Goal: Task Accomplishment & Management: Complete application form

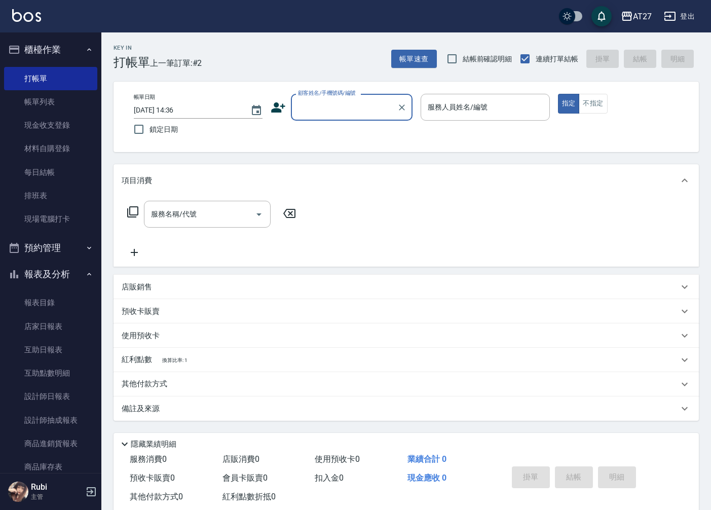
scroll to position [23, 0]
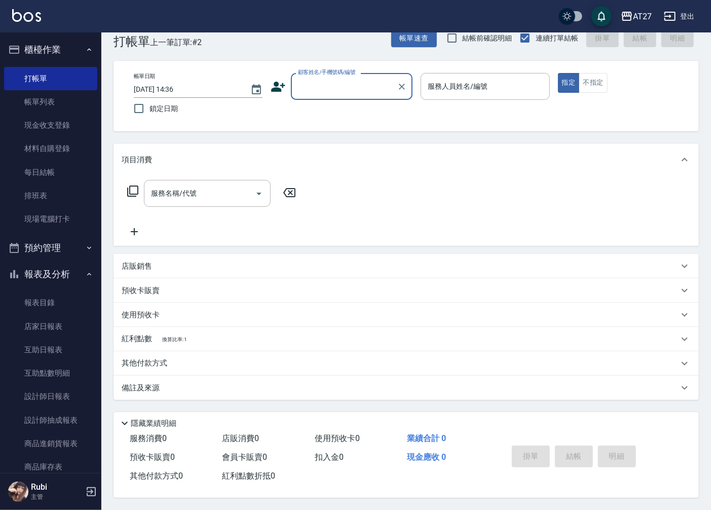
click at [364, 63] on div "帳單日期 [DATE] 14:36 鎖定日期 顧客姓名/手機號碼/編號 顧客姓名/手機號碼/編號 服務人員姓名/編號 服務人員姓名/編號 指定 不指定" at bounding box center [407, 96] width 586 height 70
click at [377, 73] on div "顧客姓名/手機號碼/編號" at bounding box center [352, 86] width 122 height 27
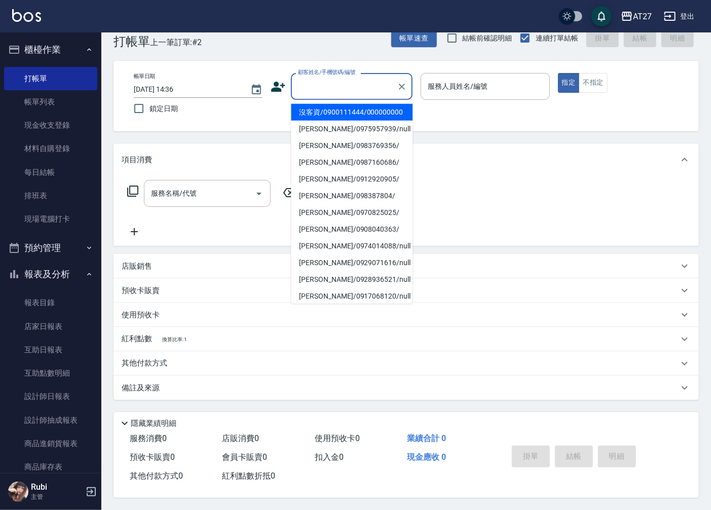
click at [369, 116] on li "沒客資/0900111444/000000000" at bounding box center [352, 112] width 122 height 17
type input "沒客資/0900111444/000000000"
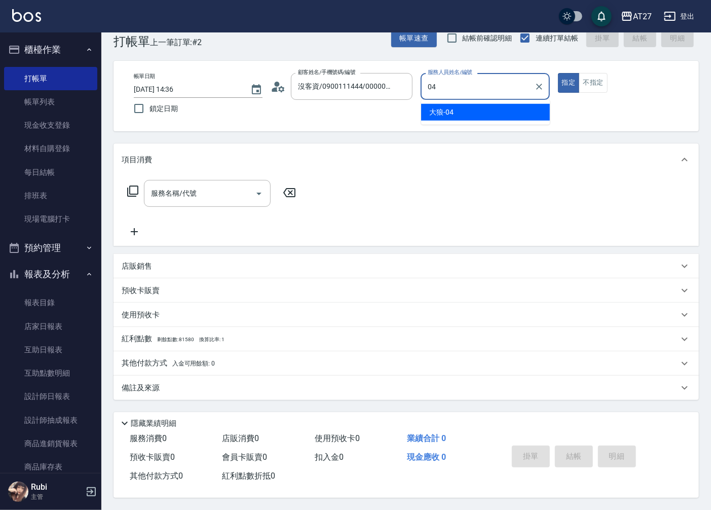
type input "大狼-04"
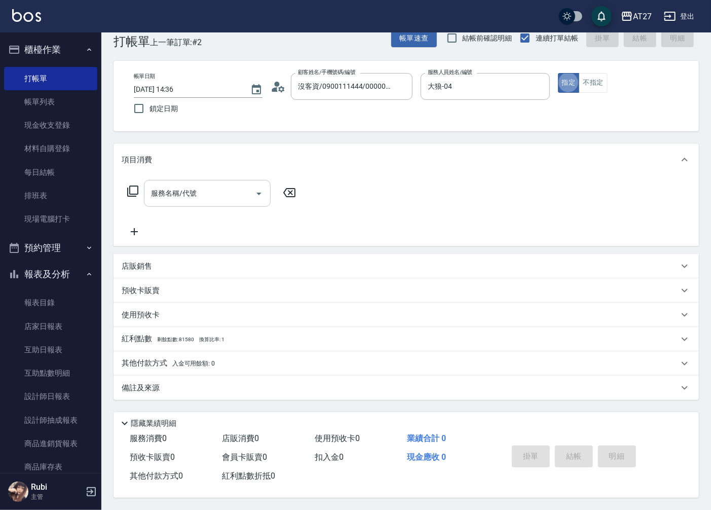
type button "true"
click at [192, 186] on div "服務名稱/代號 服務名稱/代號" at bounding box center [207, 193] width 127 height 27
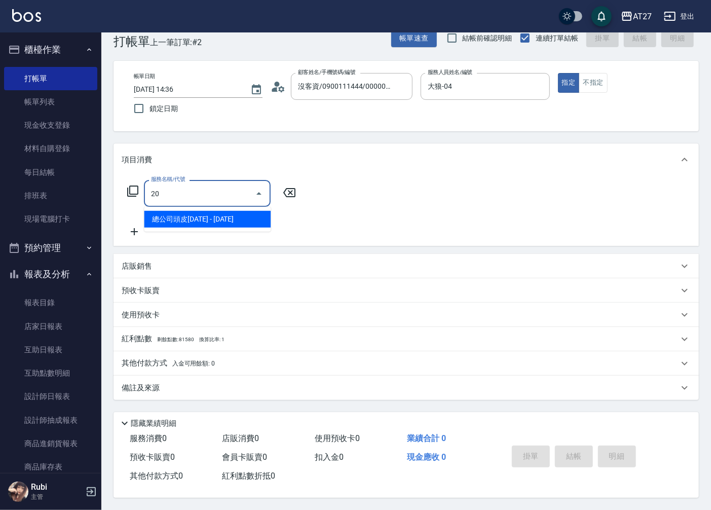
type input "201"
type input "20"
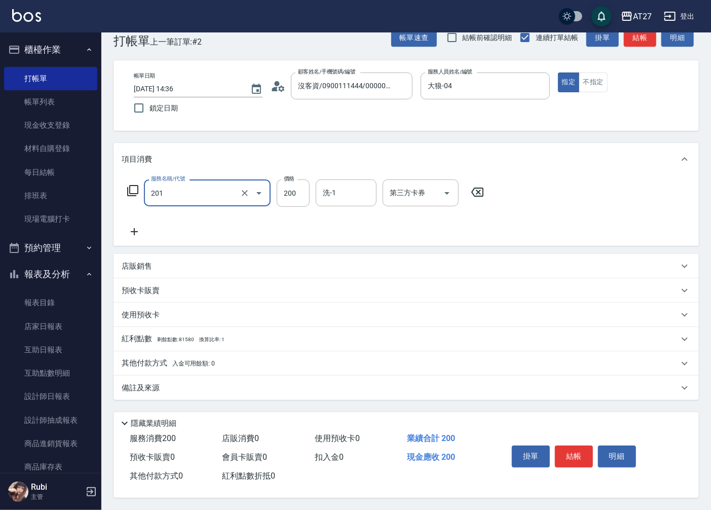
type input "洗髮(201)"
click at [140, 226] on icon at bounding box center [134, 232] width 25 height 12
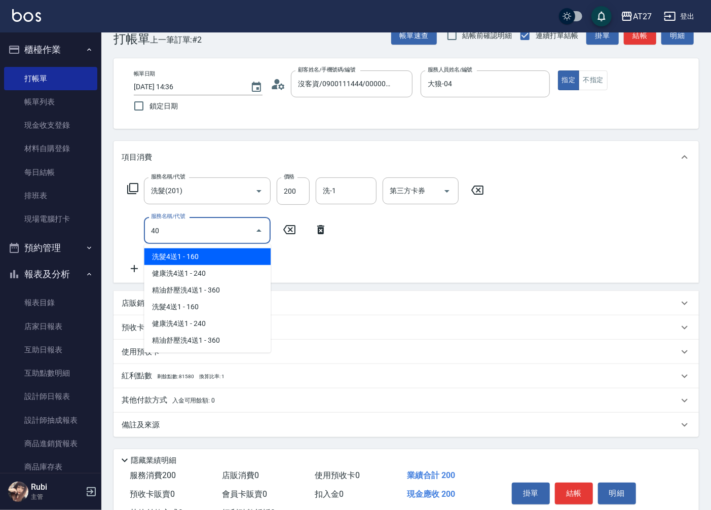
type input "401"
type input "40"
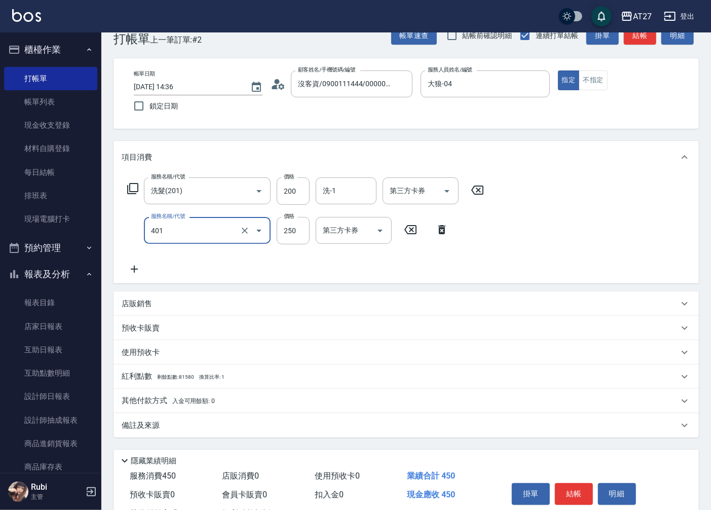
type input "剪髮(401)"
type input "2"
type input "20"
type input "200"
type input "40"
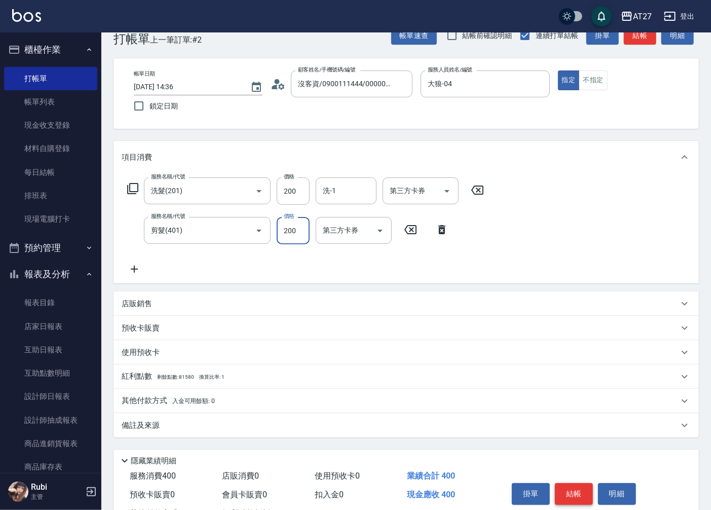
type input "200"
drag, startPoint x: 563, startPoint y: 494, endPoint x: 563, endPoint y: 471, distance: 23.8
click at [563, 493] on button "結帳" at bounding box center [574, 493] width 38 height 21
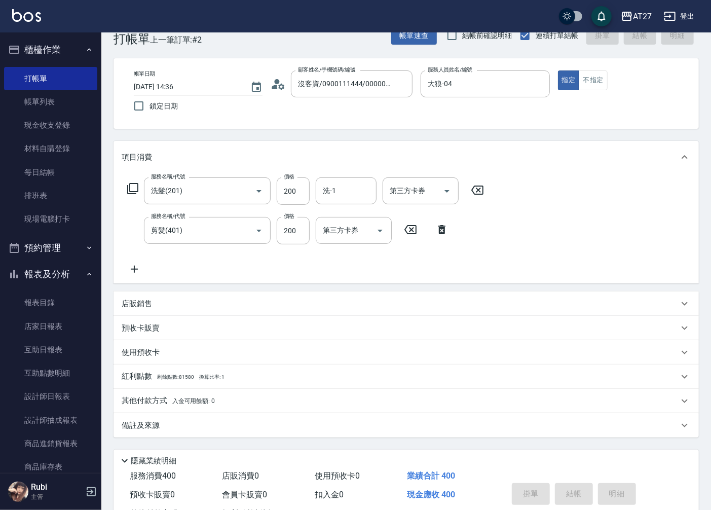
type input "[DATE] 19:47"
type input "0"
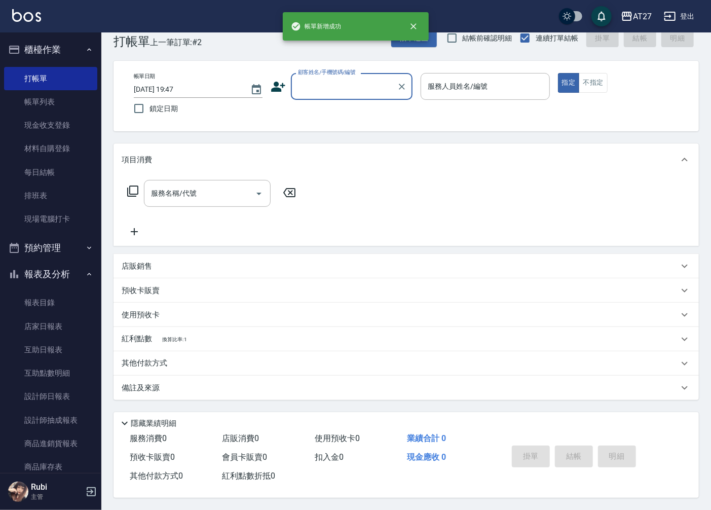
scroll to position [0, 0]
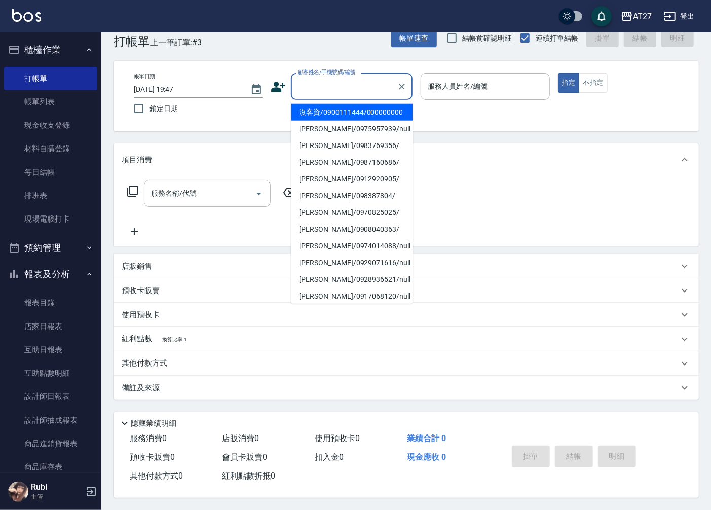
click at [351, 81] on input "顧客姓名/手機號碼/編號" at bounding box center [344, 87] width 97 height 18
click at [352, 115] on li "沒客資/0900111444/000000000" at bounding box center [352, 112] width 122 height 17
type input "沒客資/0900111444/000000000"
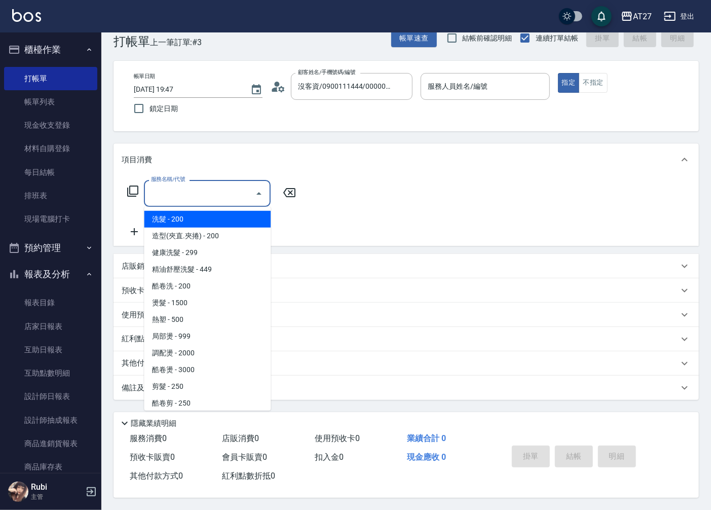
click at [184, 192] on input "服務名稱/代號" at bounding box center [200, 194] width 102 height 18
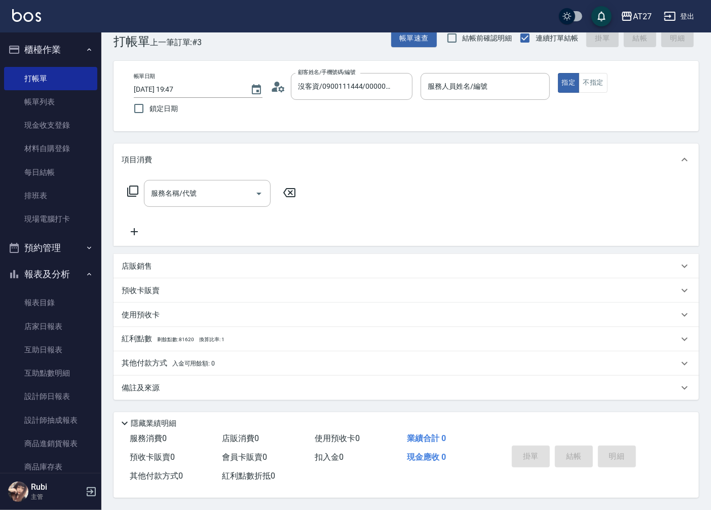
click at [135, 186] on icon at bounding box center [133, 191] width 12 height 12
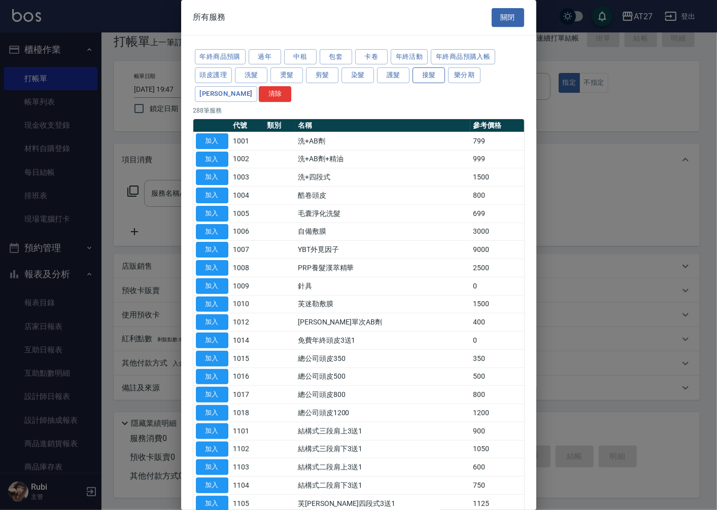
click at [438, 79] on button "接髮" at bounding box center [428, 75] width 32 height 16
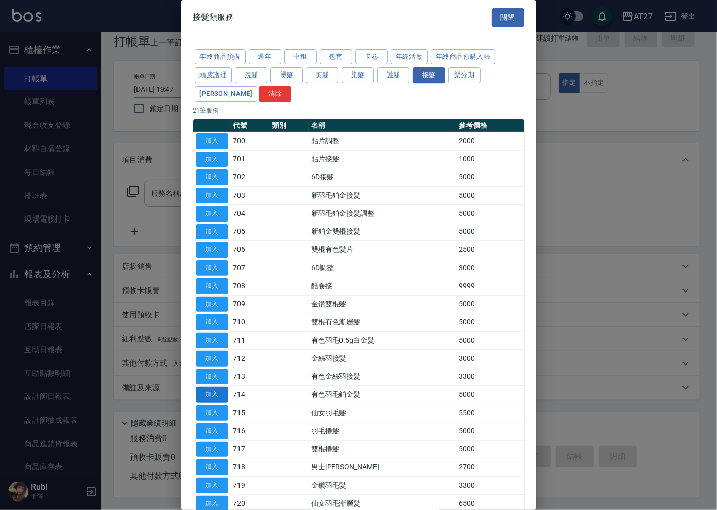
click at [225, 388] on button "加入" at bounding box center [212, 395] width 32 height 16
type input "有色羽毛鉑金髮(714)"
type input "500"
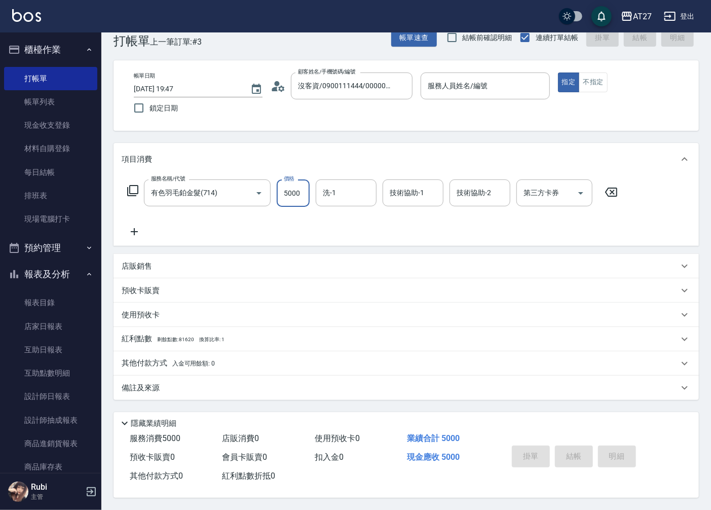
click at [291, 189] on input "5000" at bounding box center [293, 193] width 33 height 27
type input "1"
type input "0"
type input "12"
type input "10"
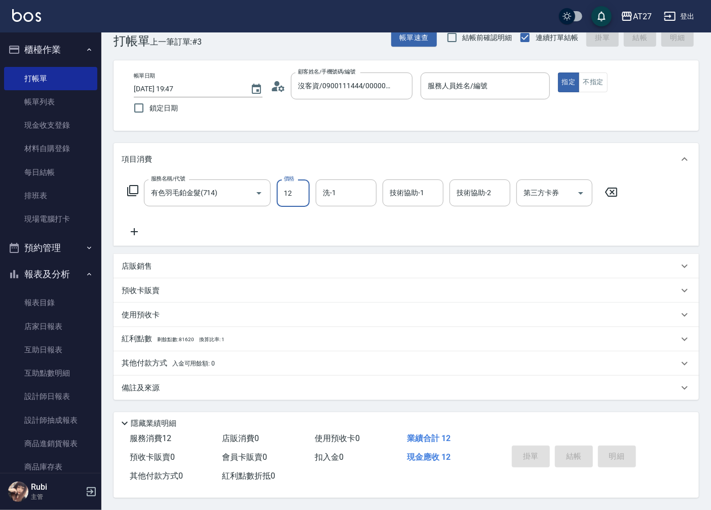
type input "120"
type input "1201"
type input "1200"
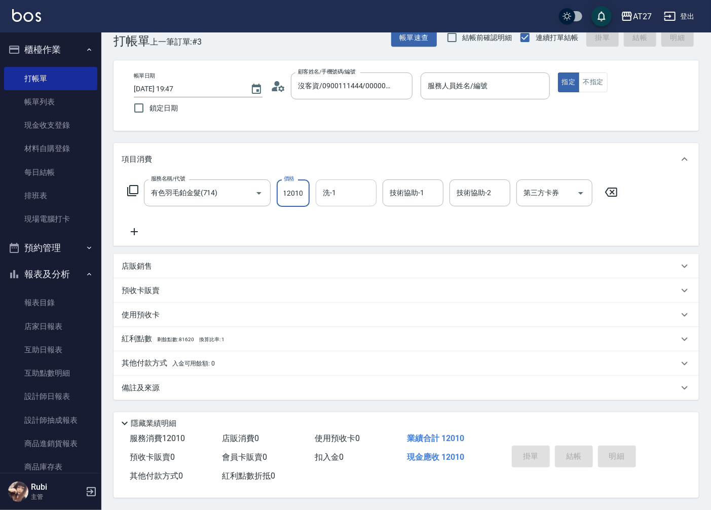
type input "12010"
click at [340, 193] on input "洗-1" at bounding box center [346, 193] width 52 height 18
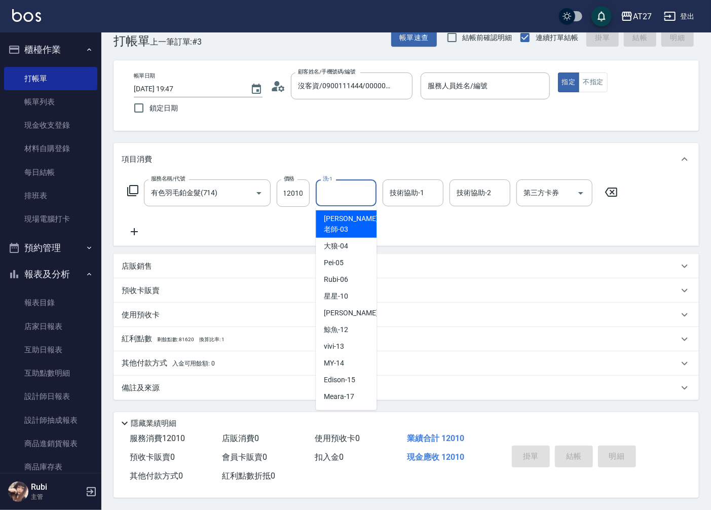
scroll to position [0, 0]
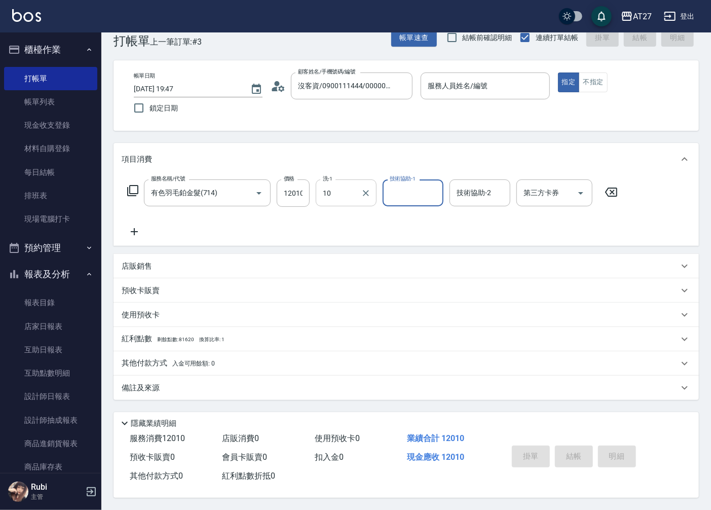
type input "星星-10"
click at [472, 81] on div "服務人員姓名/編號 服務人員姓名/編號" at bounding box center [485, 86] width 129 height 27
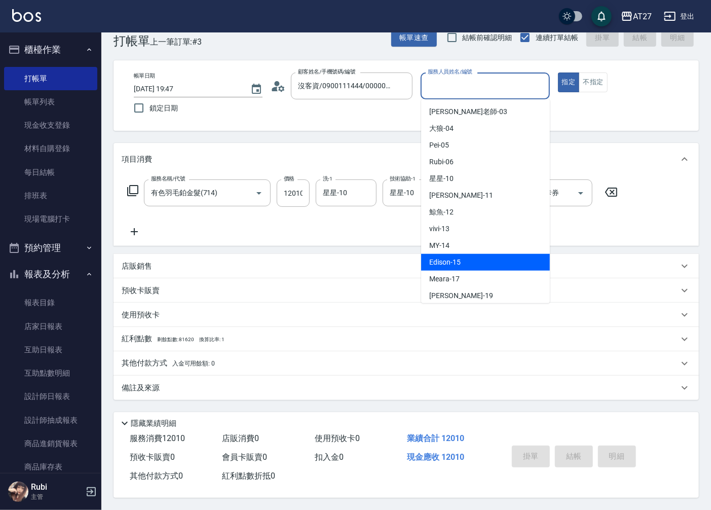
click at [467, 257] on div "Edison -15" at bounding box center [485, 262] width 129 height 17
type input "Edison-15"
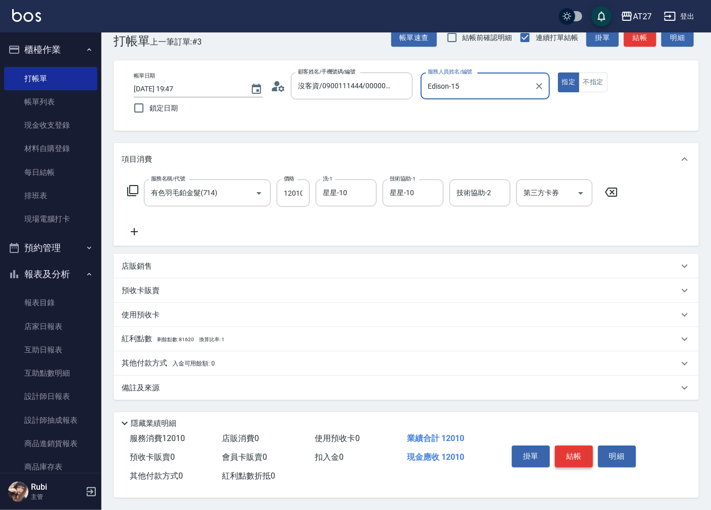
click at [575, 456] on button "結帳" at bounding box center [574, 456] width 38 height 21
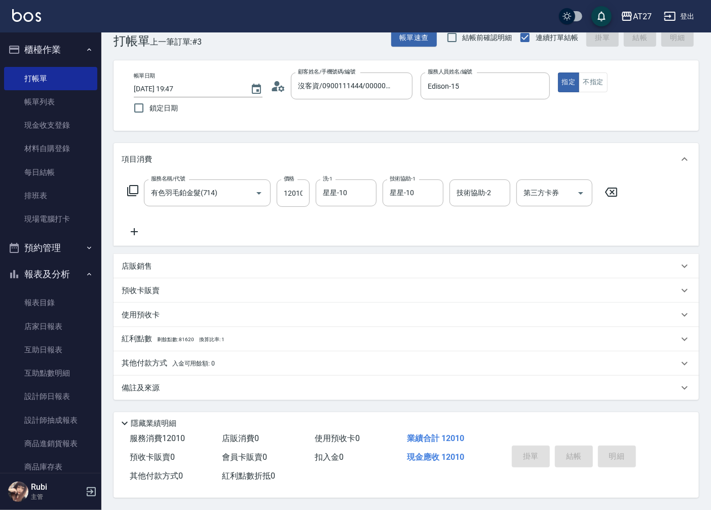
type input "[DATE] 19:48"
type input "0"
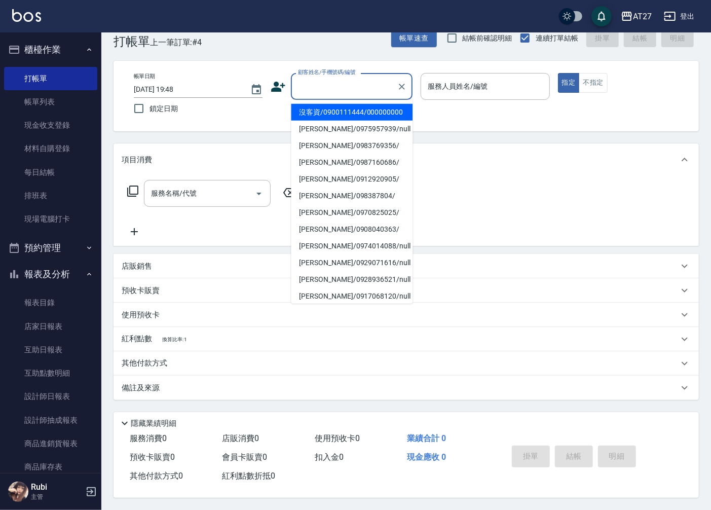
click at [376, 92] on input "顧客姓名/手機號碼/編號" at bounding box center [344, 87] width 97 height 18
click at [371, 120] on li "沒客資/0900111444/000000000" at bounding box center [352, 112] width 122 height 17
type input "沒客資/0900111444/000000000"
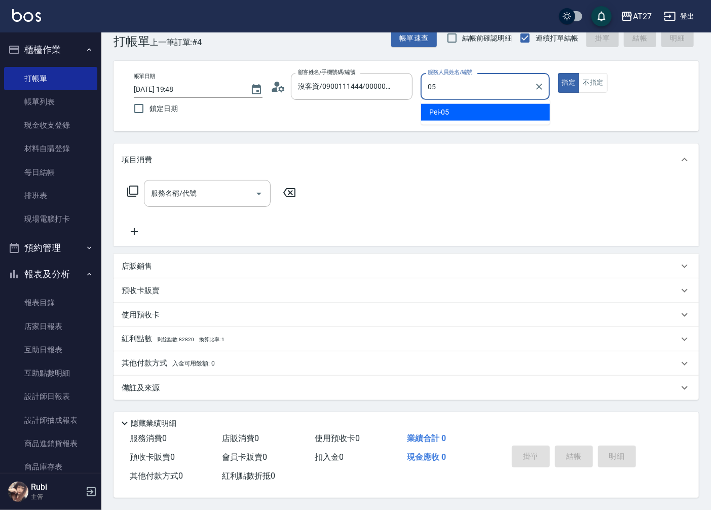
type input "Pei-05"
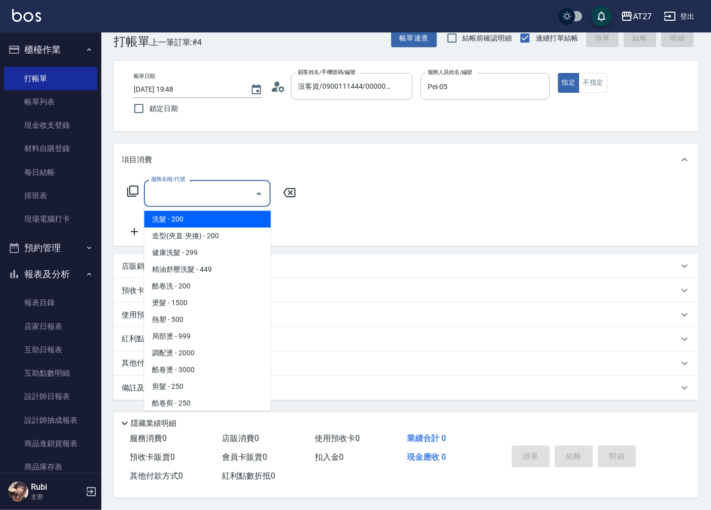
click at [239, 190] on input "服務名稱/代號" at bounding box center [200, 194] width 102 height 18
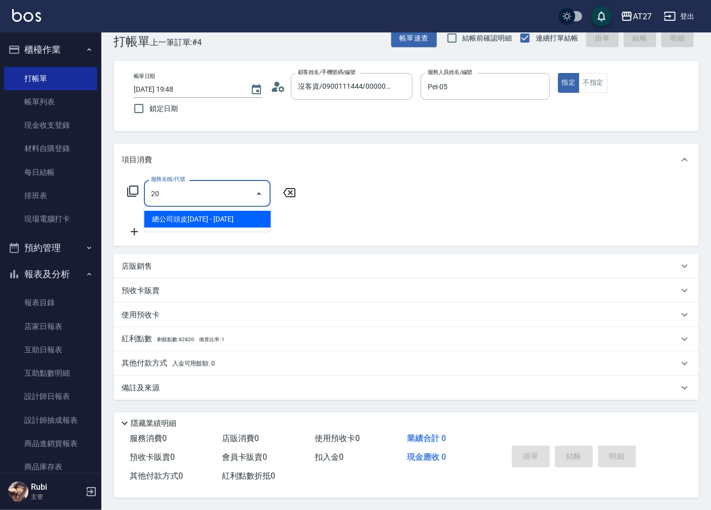
type input "201"
type input "20"
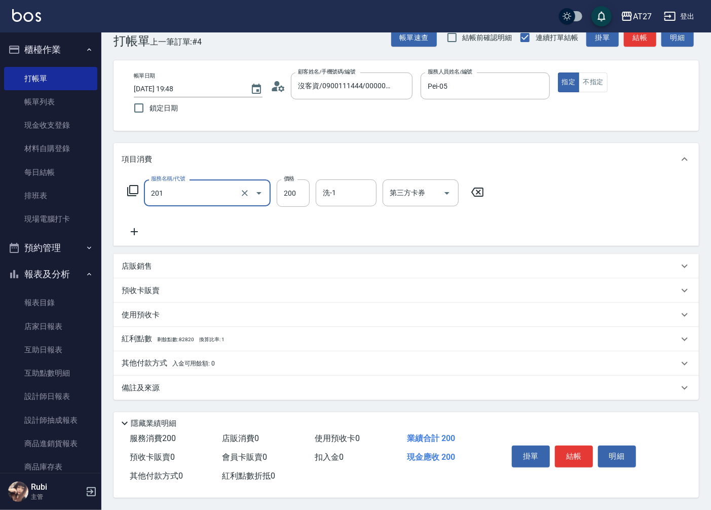
type input "洗髮(201)"
click at [138, 230] on icon at bounding box center [134, 232] width 25 height 12
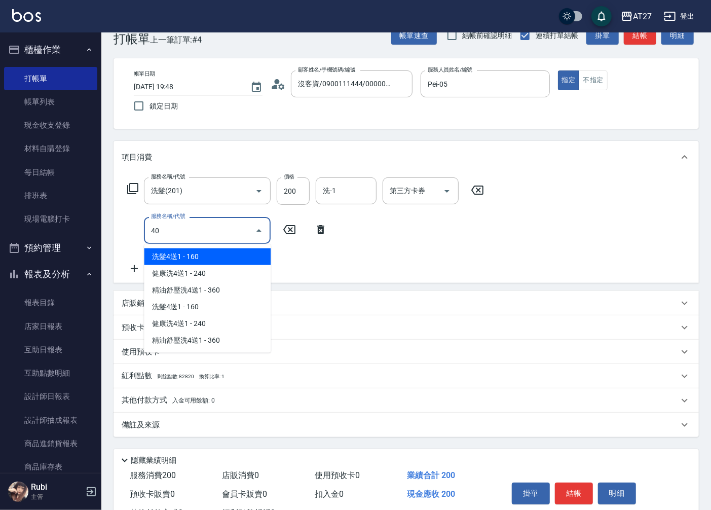
type input "401"
type input "40"
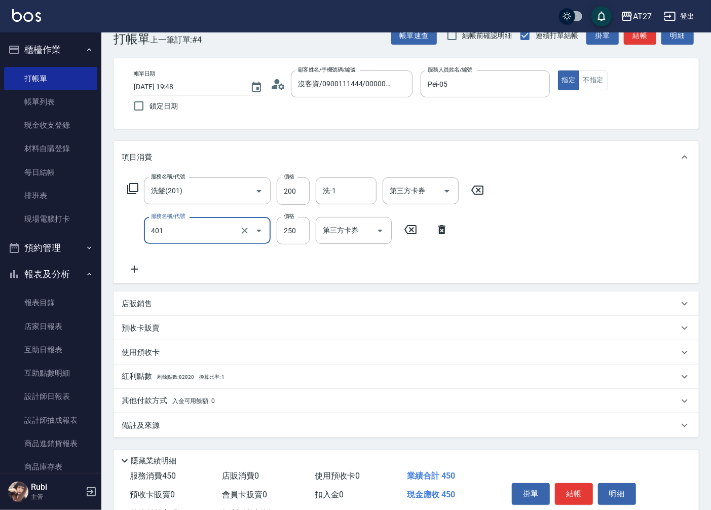
type input "剪髮(401)"
type input "20"
type input "30"
type input "50"
type input "300"
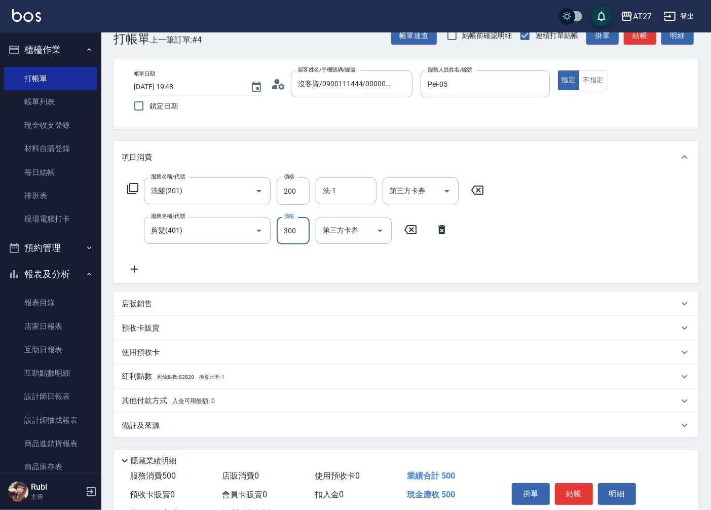
click at [568, 494] on button "結帳" at bounding box center [574, 493] width 38 height 21
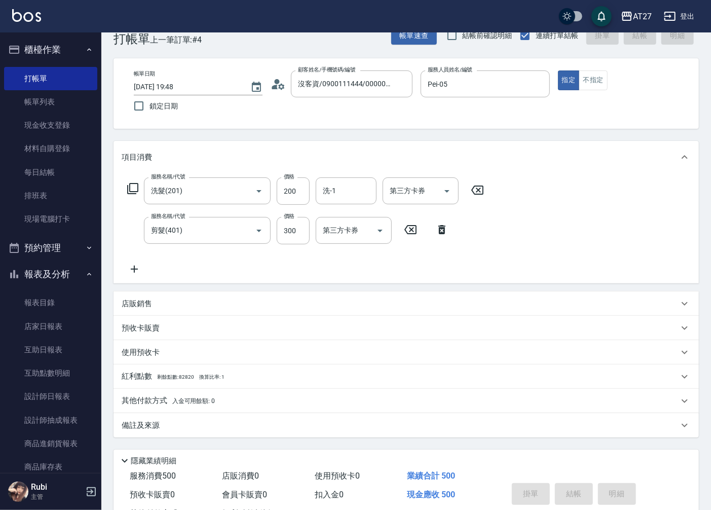
type input "[DATE] 19:49"
type input "0"
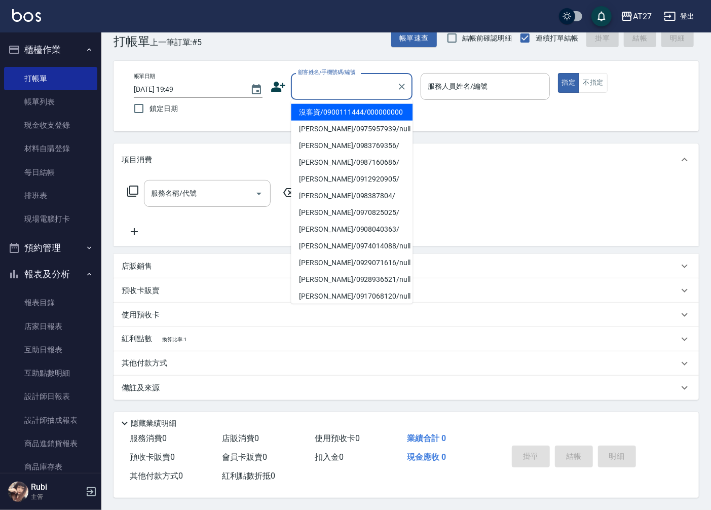
click at [353, 87] on input "顧客姓名/手機號碼/編號" at bounding box center [344, 87] width 97 height 18
click at [361, 114] on li "沒客資/0900111444/000000000" at bounding box center [352, 112] width 122 height 17
type input "沒客資/0900111444/000000000"
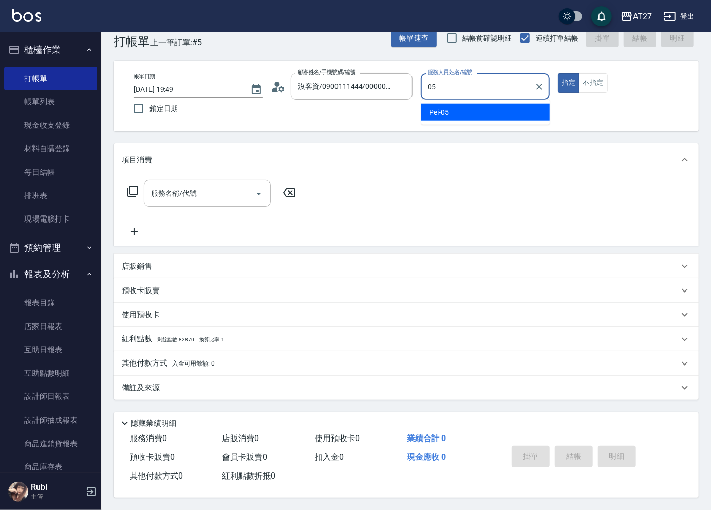
type input "Pei-05"
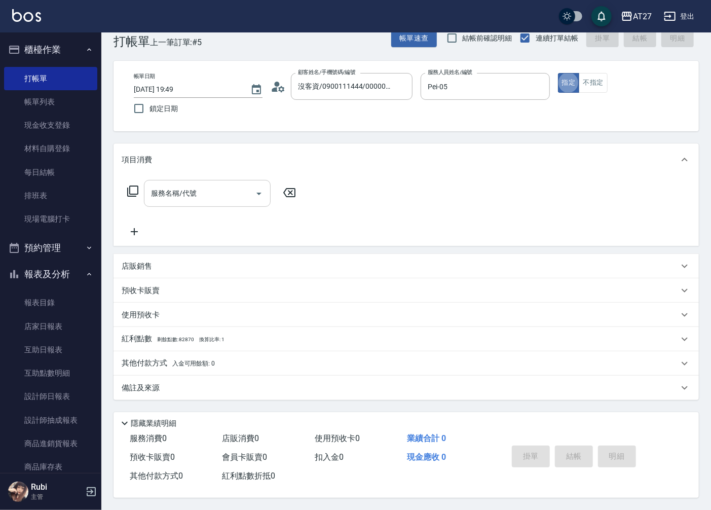
click at [241, 188] on input "服務名稱/代號" at bounding box center [200, 194] width 102 height 18
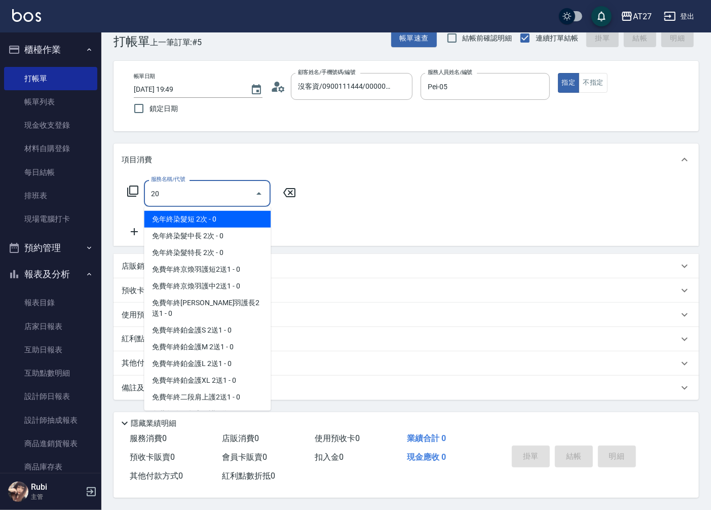
type input "201"
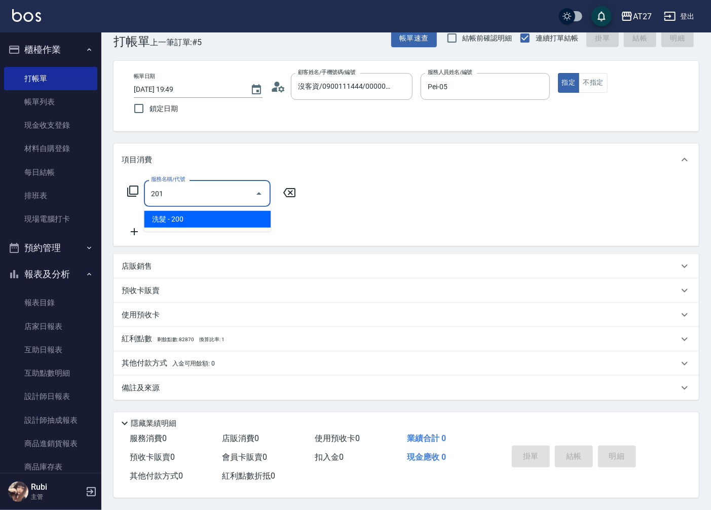
type input "20"
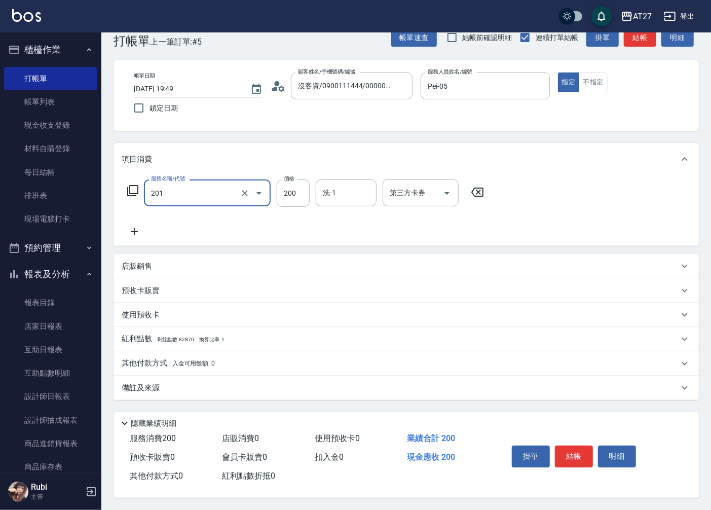
type input "洗髮(201)"
click at [138, 230] on icon at bounding box center [134, 232] width 25 height 12
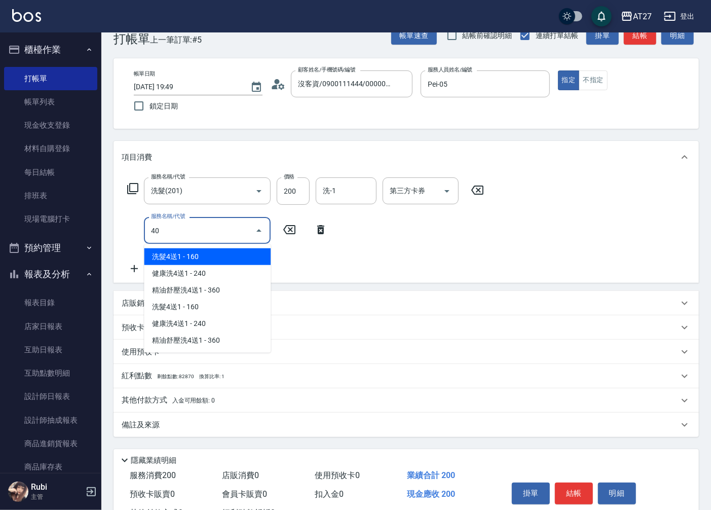
type input "401"
type input "40"
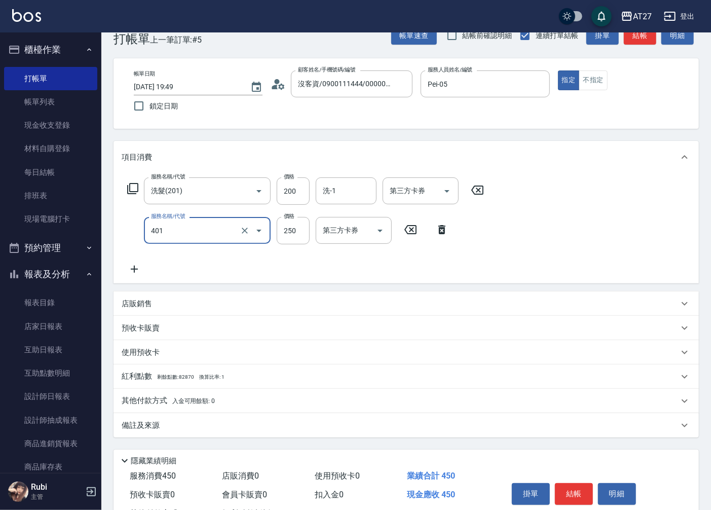
type input "剪髮(401)"
type input "20"
type input "30"
type input "50"
type input "300"
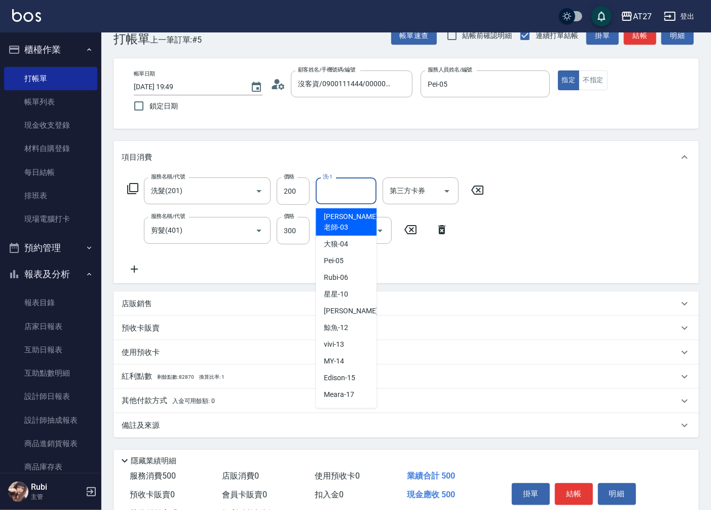
click at [351, 185] on input "洗-1" at bounding box center [346, 191] width 52 height 18
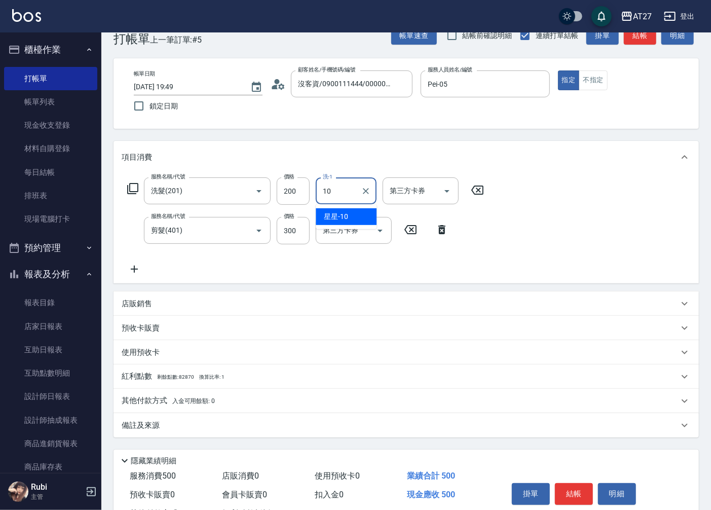
type input "星星-10"
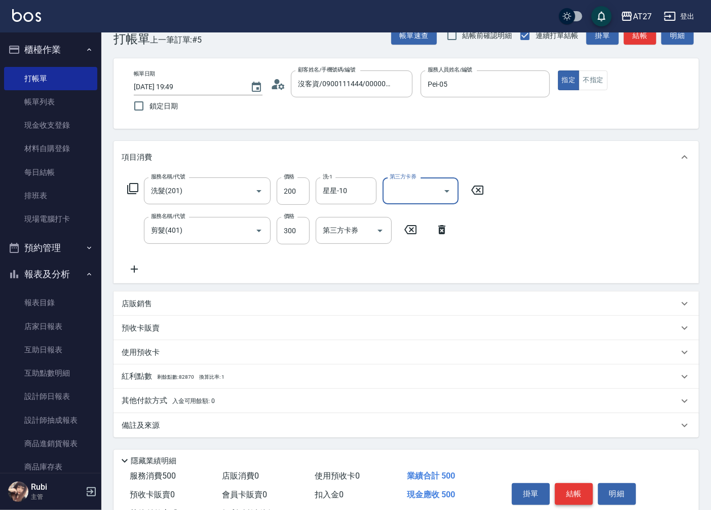
click at [580, 485] on button "結帳" at bounding box center [574, 493] width 38 height 21
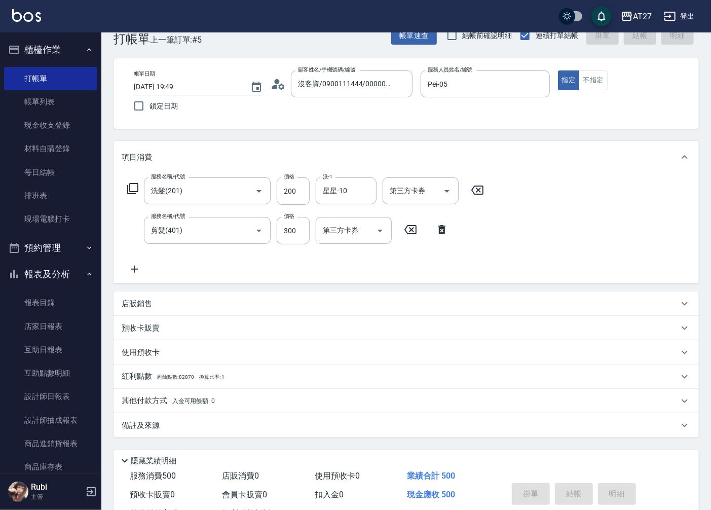
type input "0"
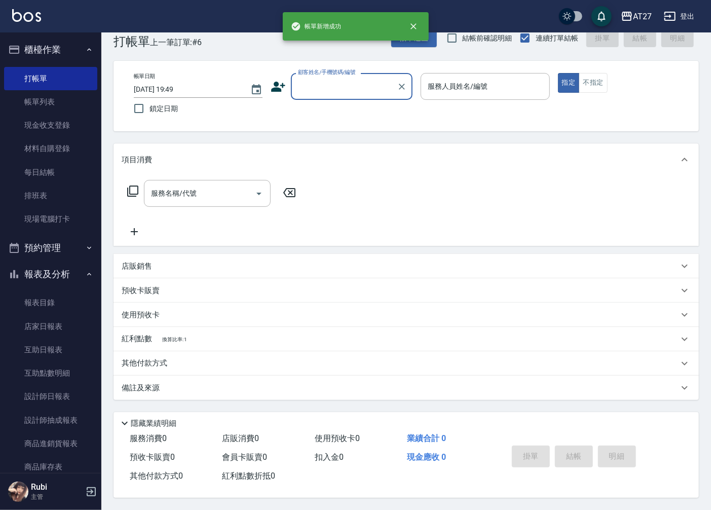
click at [131, 186] on icon at bounding box center [133, 191] width 12 height 12
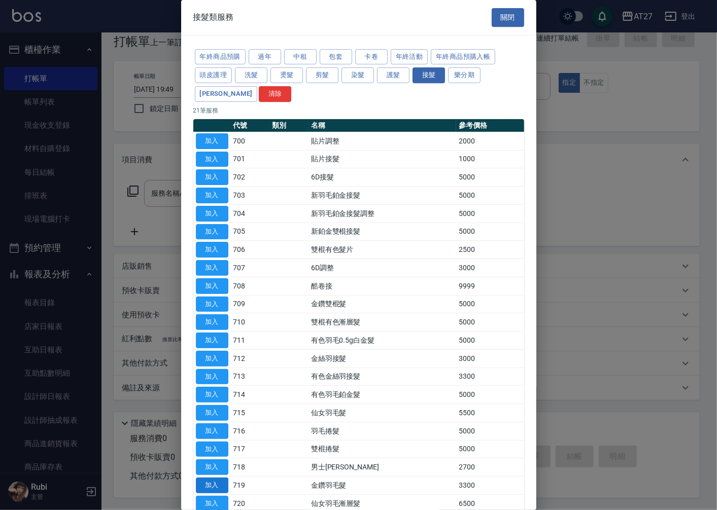
click at [219, 484] on button "加入" at bounding box center [212, 486] width 32 height 16
type input "金鑽羽毛髮(719)"
type input "330"
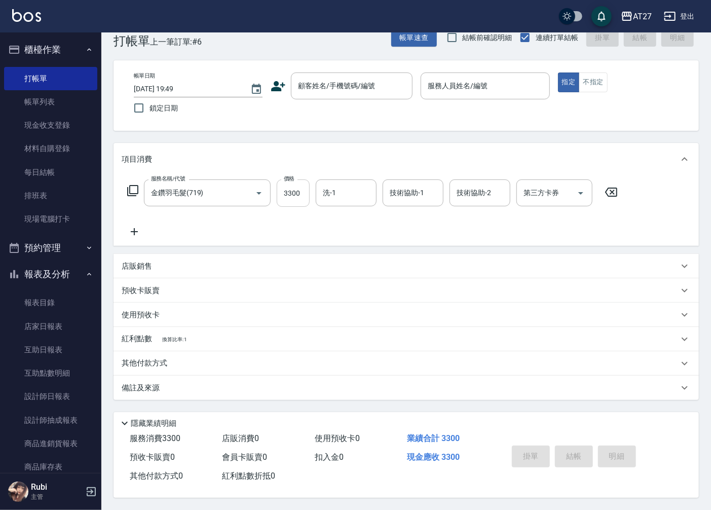
click at [300, 194] on input "3300" at bounding box center [293, 193] width 33 height 27
type input "1"
type input "0"
type input "147"
type input "140"
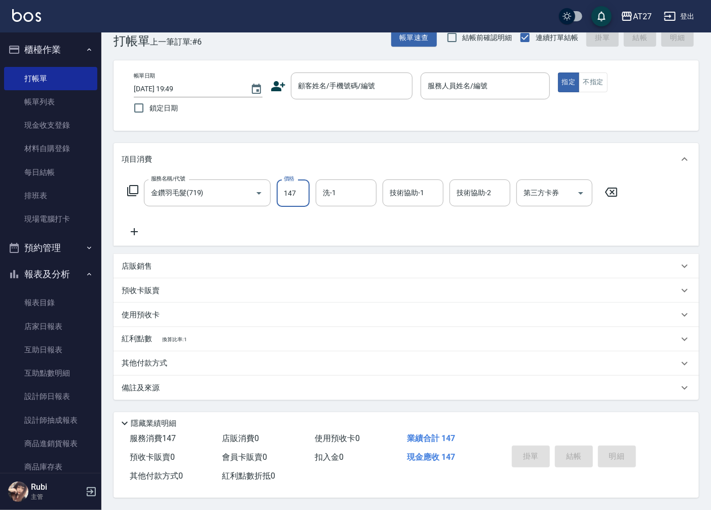
type input "1471"
type input "1470"
type input "14710"
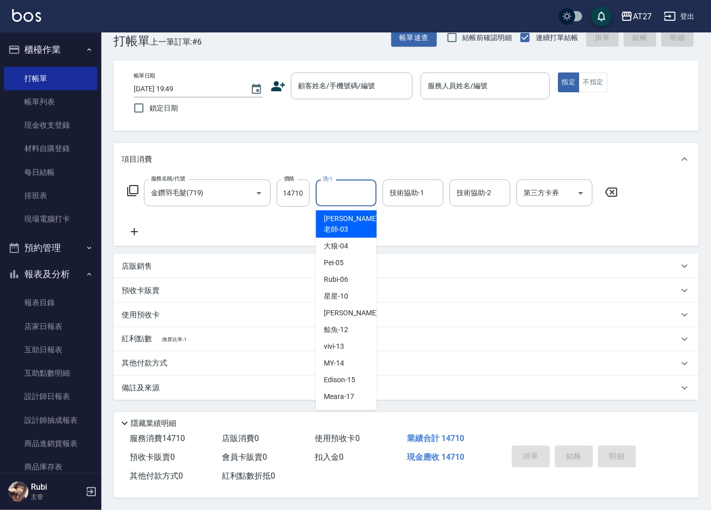
click at [344, 188] on input "洗-1" at bounding box center [346, 193] width 52 height 18
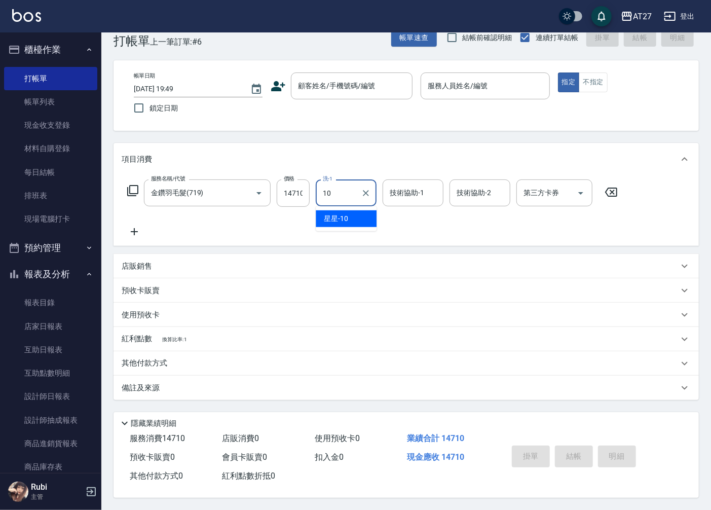
type input "星星-10"
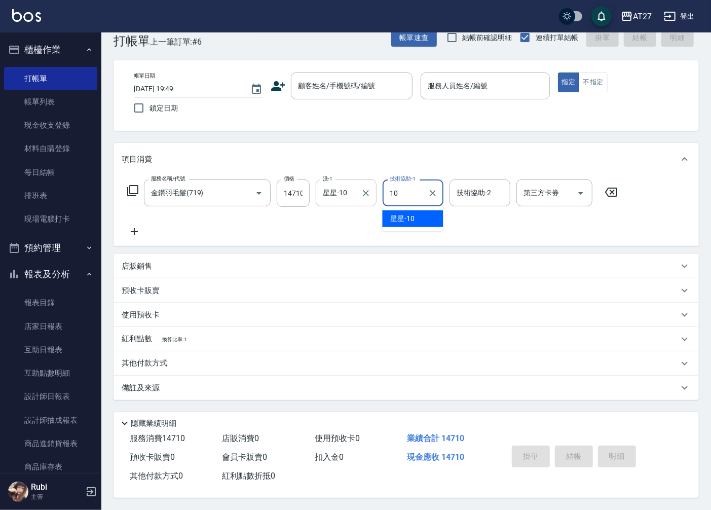
type input "星星-10"
click at [341, 84] on input "顧客姓名/手機號碼/編號" at bounding box center [344, 86] width 97 height 18
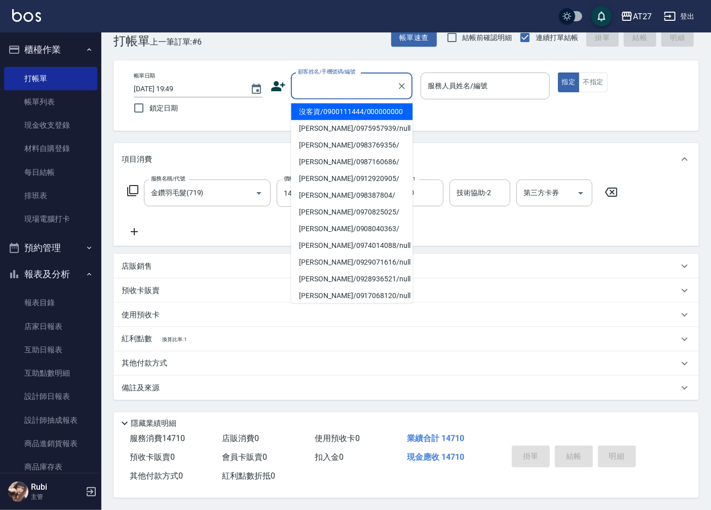
click at [342, 113] on li "沒客資/0900111444/000000000" at bounding box center [352, 111] width 122 height 17
type input "沒客資/0900111444/000000000"
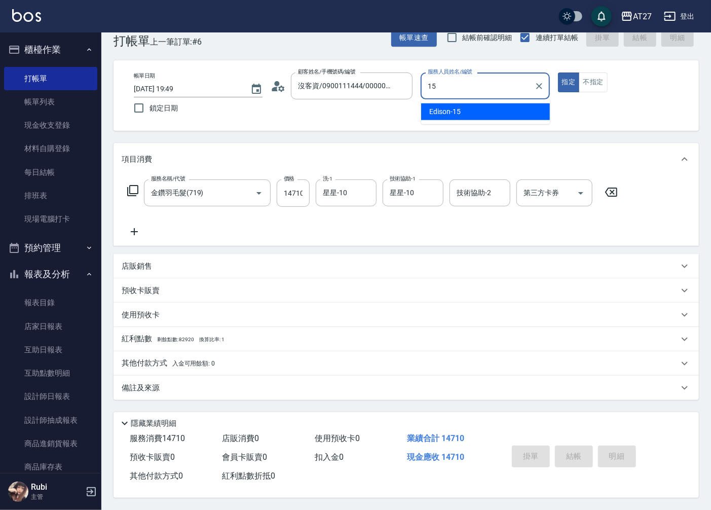
type input "Edison-15"
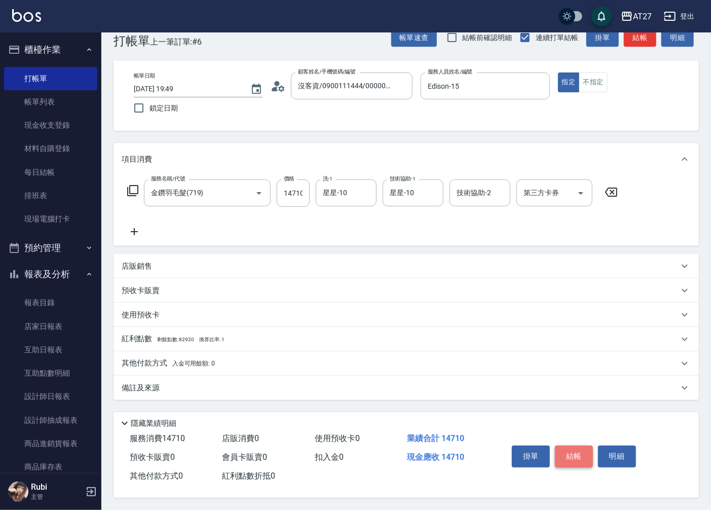
click at [578, 457] on button "結帳" at bounding box center [574, 456] width 38 height 21
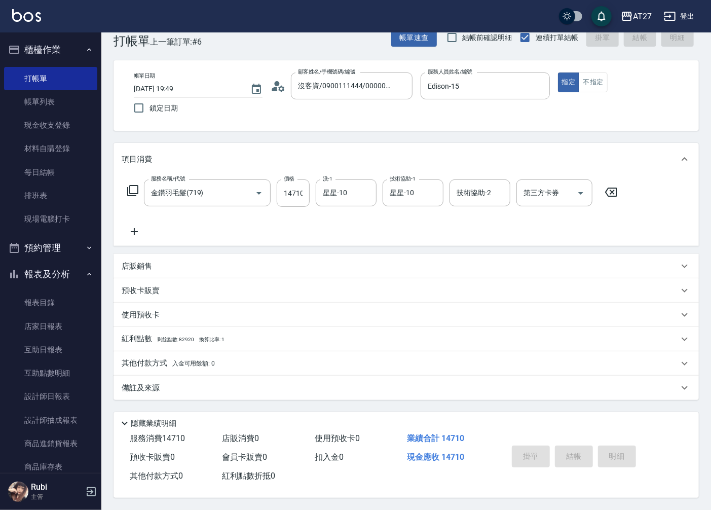
type input "[DATE] 19:50"
type input "0"
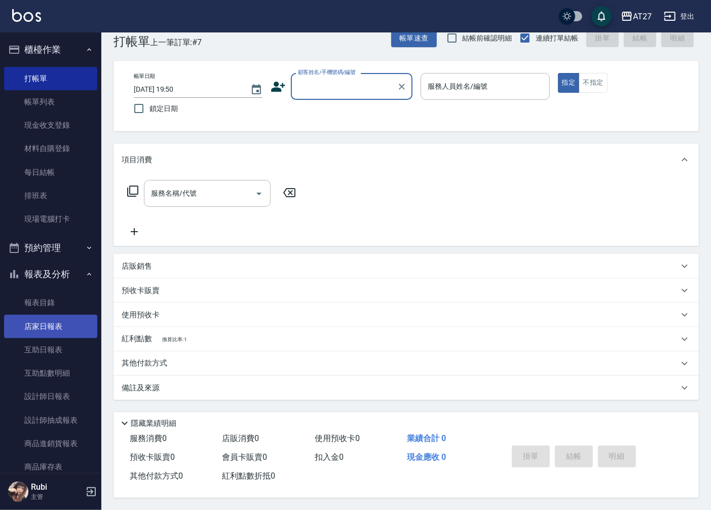
click at [51, 326] on link "店家日報表" at bounding box center [50, 326] width 93 height 23
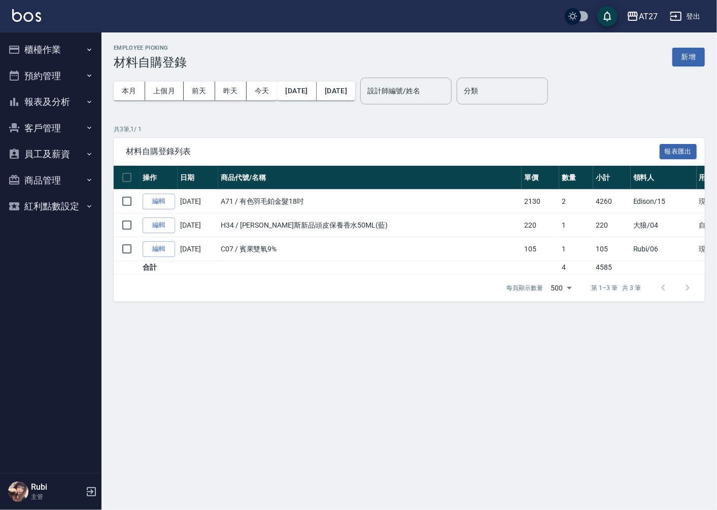
click at [681, 59] on button "新增" at bounding box center [688, 57] width 32 height 19
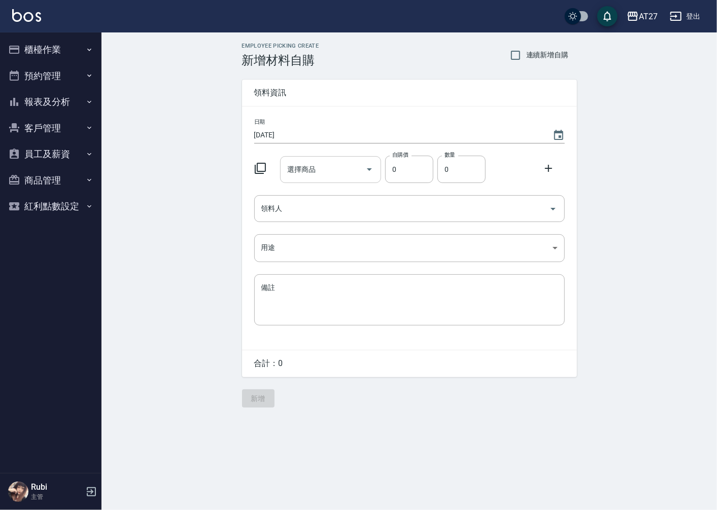
click at [330, 170] on input "選擇商品" at bounding box center [322, 170] width 77 height 18
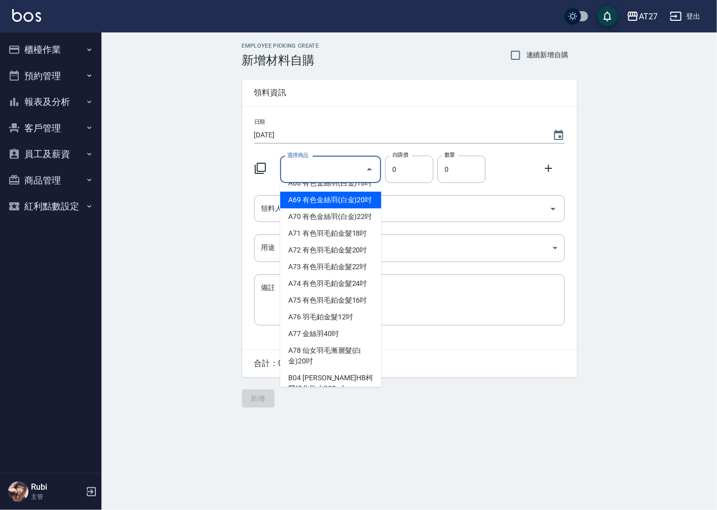
scroll to position [957, 0]
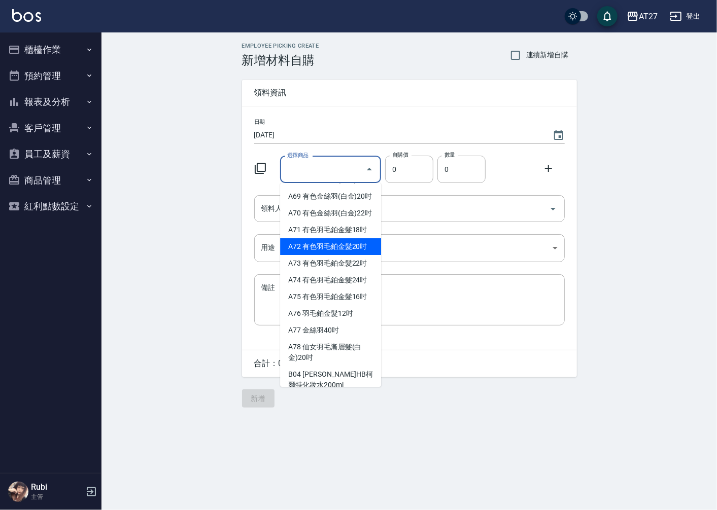
click at [365, 255] on li "A72 有色羽毛鉑金髮20吋" at bounding box center [330, 246] width 101 height 17
type input "有色羽毛鉑金髮20吋"
type input "2330"
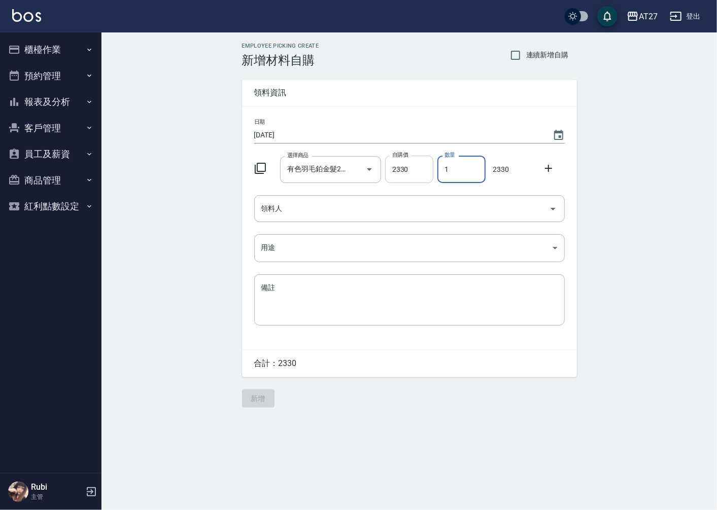
drag, startPoint x: 452, startPoint y: 173, endPoint x: 419, endPoint y: 183, distance: 34.3
click at [419, 183] on div "選擇商品 有色羽毛鉑金髮20吋 選擇商品 自購價 2330 自購價 數量 1 數量 2330" at bounding box center [407, 167] width 314 height 31
type input "3"
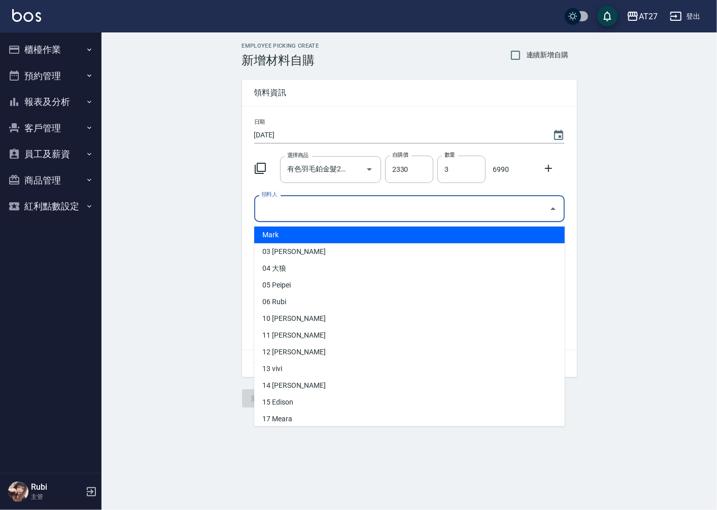
click at [301, 208] on input "領料人" at bounding box center [402, 209] width 286 height 18
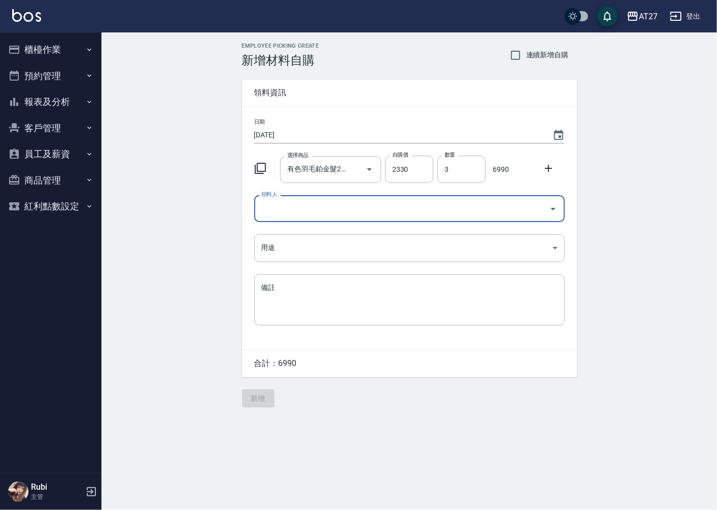
click at [312, 213] on input "領料人" at bounding box center [402, 209] width 286 height 18
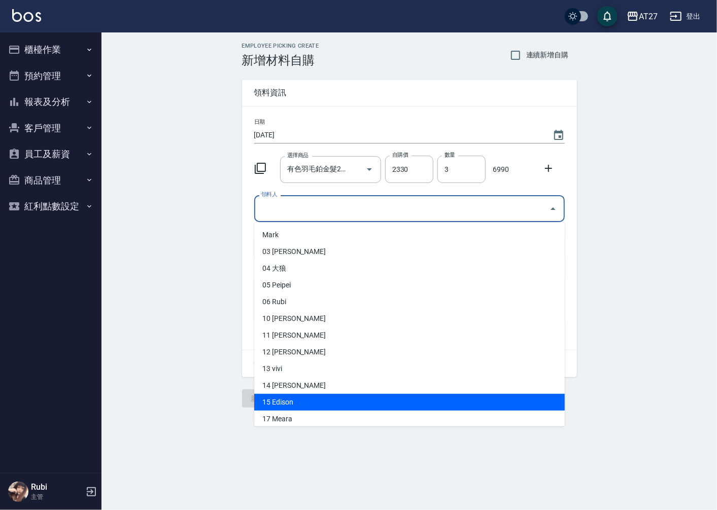
click at [291, 406] on li "15 Edison" at bounding box center [409, 402] width 310 height 17
type input "Edison"
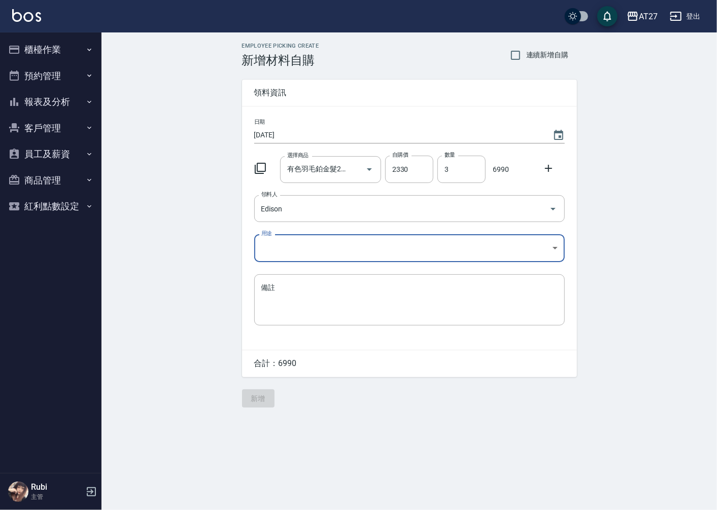
click at [303, 245] on body "AT27 登出 櫃檯作業 打帳單 帳單列表 現金收支登錄 材料自購登錄 每日結帳 排班表 現場電腦打卡 預約管理 預約管理 單日預約紀錄 單週預約紀錄 報表及…" at bounding box center [358, 255] width 717 height 510
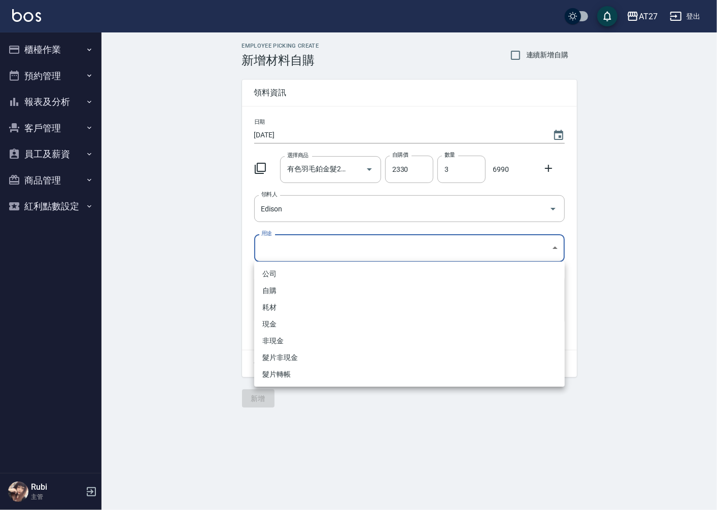
click at [280, 323] on li "現金" at bounding box center [409, 324] width 310 height 17
type input "現金"
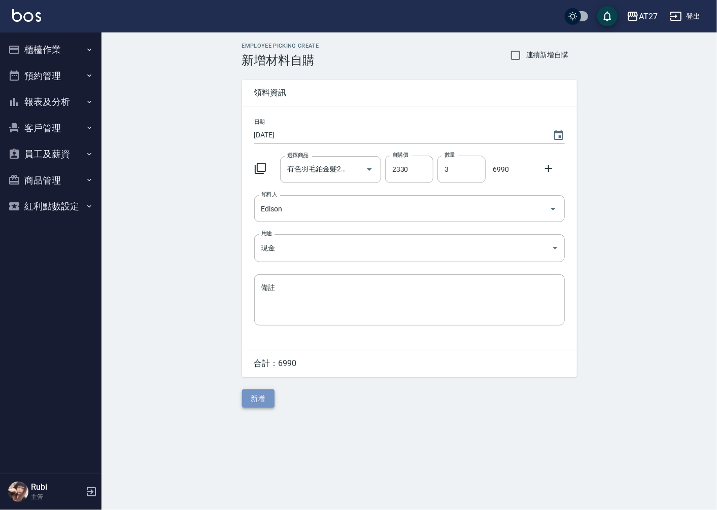
click at [259, 396] on button "新增" at bounding box center [258, 398] width 32 height 19
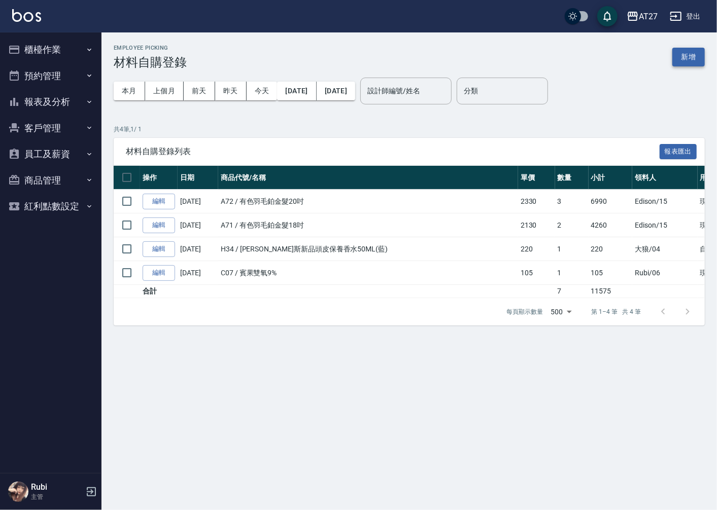
click at [686, 59] on button "新增" at bounding box center [688, 57] width 32 height 19
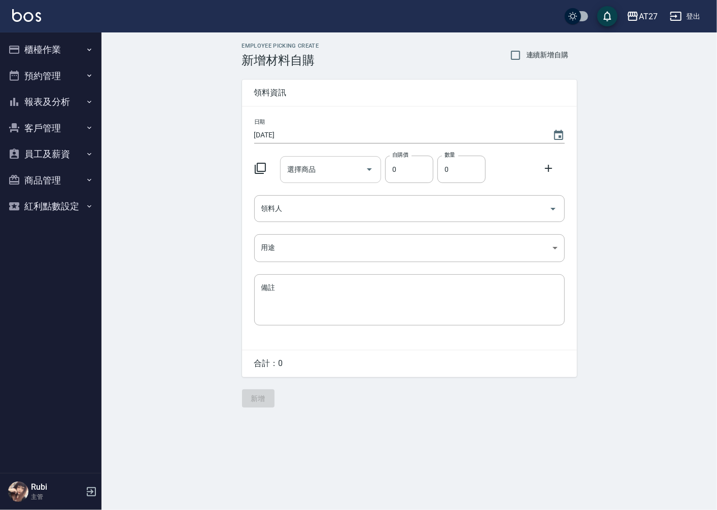
click at [344, 165] on input "選擇商品" at bounding box center [322, 170] width 77 height 18
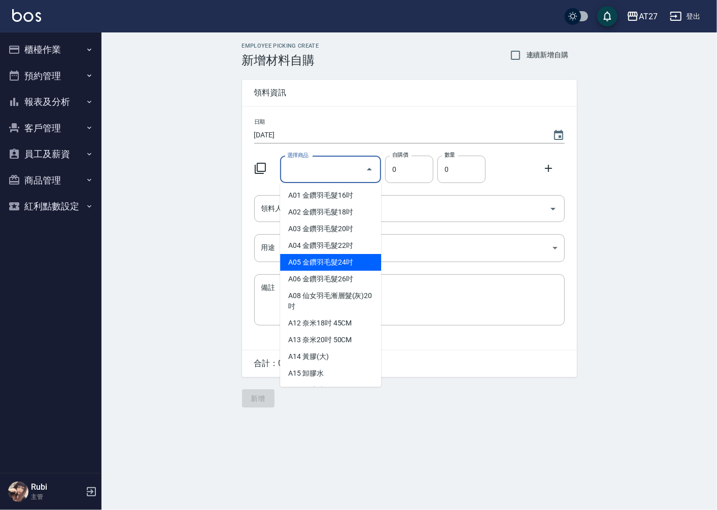
click at [338, 265] on li "A05 金鑽羽毛髮24吋" at bounding box center [330, 262] width 101 height 17
type input "金鑽羽毛髮24吋"
type input "1980"
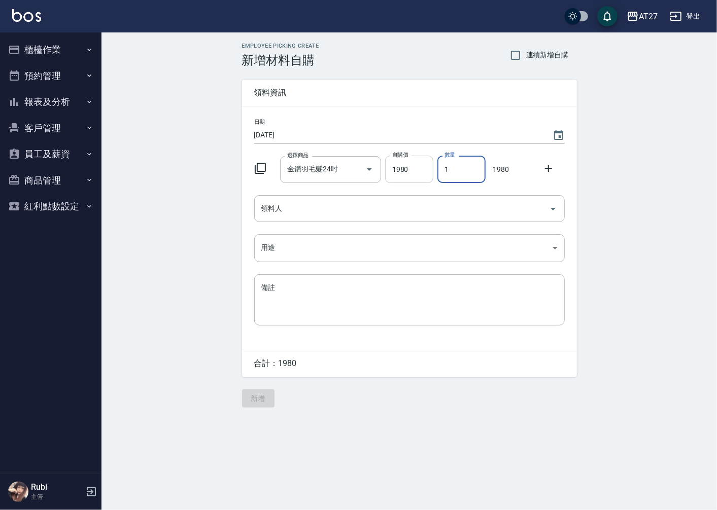
drag, startPoint x: 453, startPoint y: 168, endPoint x: 397, endPoint y: 176, distance: 56.9
click at [397, 176] on div "選擇商品 金鑽羽毛髮24吋 選擇商品 自購價 1980 自購價 數量 1 數量 1980" at bounding box center [407, 167] width 314 height 31
type input "4"
click at [291, 210] on input "領料人" at bounding box center [402, 209] width 286 height 18
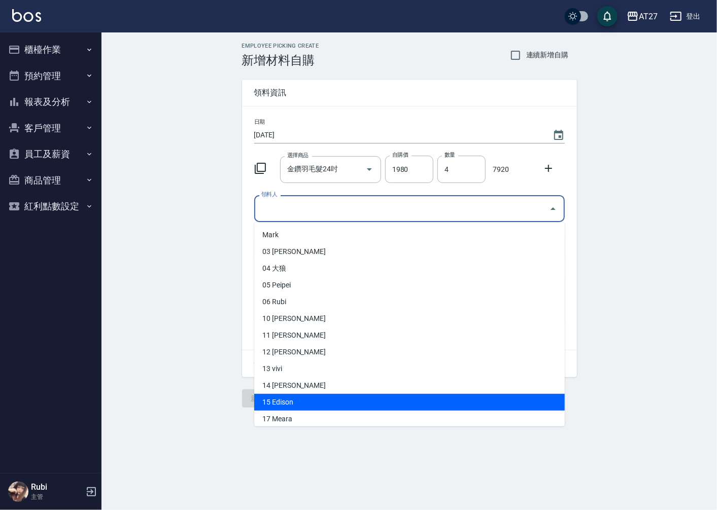
click at [272, 402] on li "15 Edison" at bounding box center [409, 402] width 310 height 17
type input "Edison"
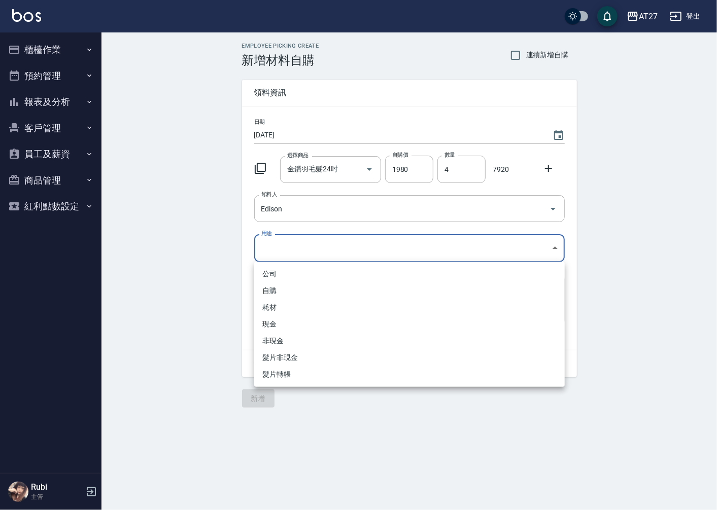
click at [269, 245] on body "AT27 登出 櫃檯作業 打帳單 帳單列表 現金收支登錄 材料自購登錄 每日結帳 排班表 現場電腦打卡 預約管理 預約管理 單日預約紀錄 單週預約紀錄 報表及…" at bounding box center [358, 255] width 717 height 510
click at [270, 321] on li "現金" at bounding box center [409, 324] width 310 height 17
type input "現金"
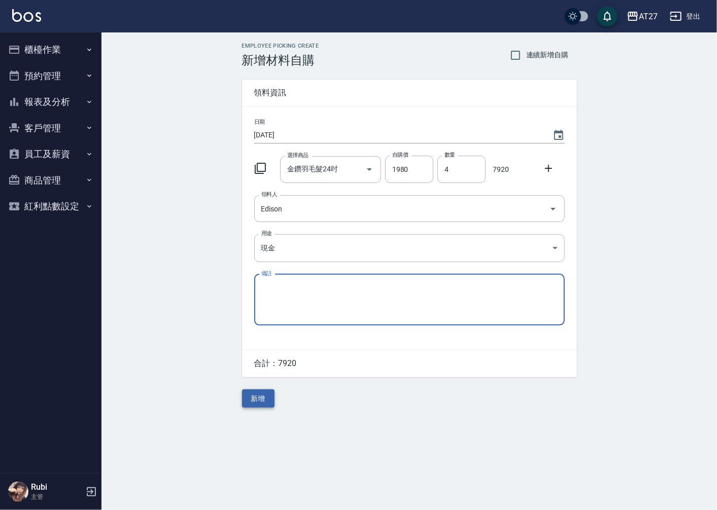
click at [261, 392] on button "新增" at bounding box center [258, 398] width 32 height 19
